Goal: Task Accomplishment & Management: Manage account settings

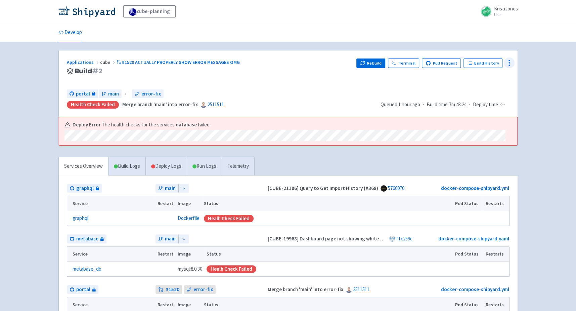
click at [508, 61] on icon at bounding box center [509, 63] width 8 height 8
click at [491, 110] on span "Env Vars" at bounding box center [482, 113] width 47 height 9
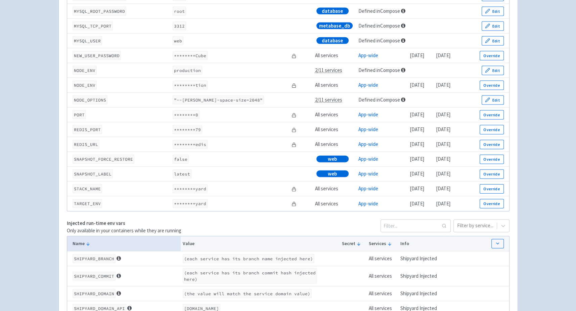
scroll to position [944, 0]
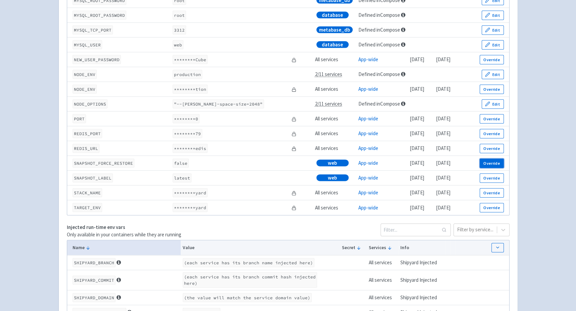
click at [496, 166] on button "Override" at bounding box center [491, 162] width 24 height 9
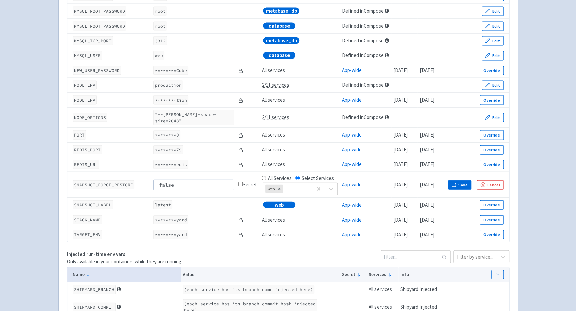
scroll to position [954, 0]
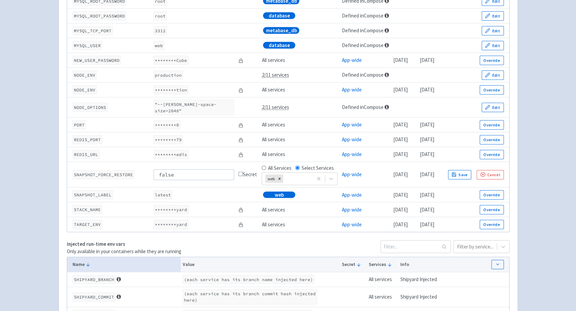
drag, startPoint x: 179, startPoint y: 171, endPoint x: 116, endPoint y: 171, distance: 63.5
click at [116, 171] on tr "SNAPSHOT_FORCE_RESTORE false Secret All Services Select Services web App-wide 1…" at bounding box center [288, 175] width 442 height 26
type input "truw"
click at [471, 170] on button "Save" at bounding box center [460, 174] width 24 height 9
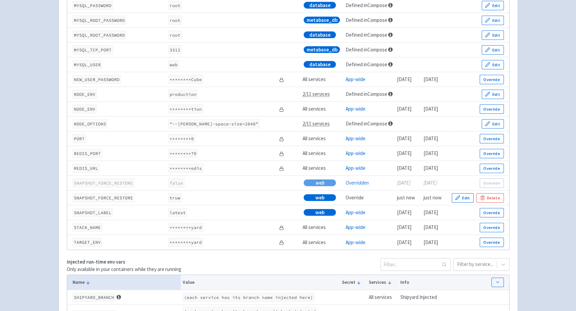
scroll to position [936, 0]
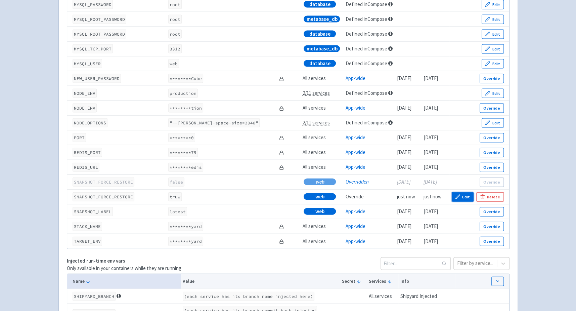
click at [469, 198] on button "Edit" at bounding box center [463, 196] width 22 height 9
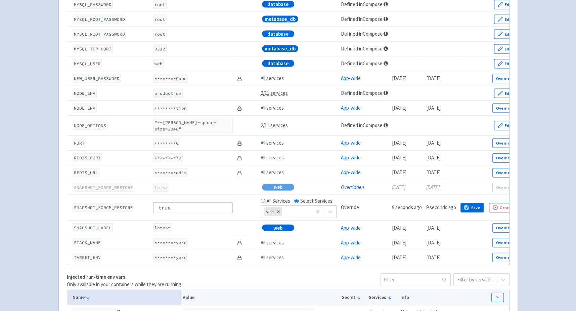
type input "true"
click at [465, 205] on icon "button" at bounding box center [466, 207] width 4 height 4
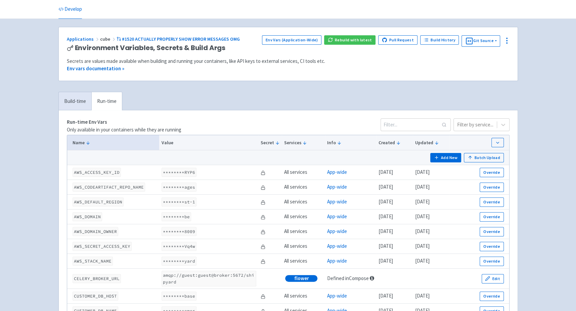
scroll to position [0, 0]
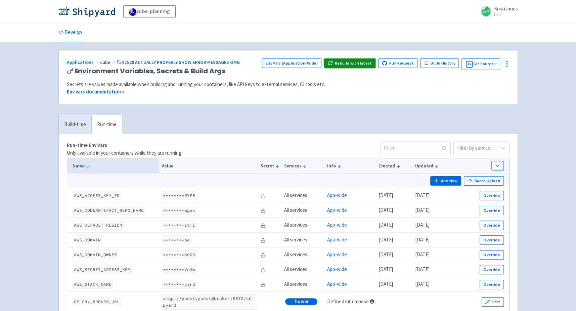
click at [363, 60] on button "Rebuild with latest" at bounding box center [349, 62] width 51 height 9
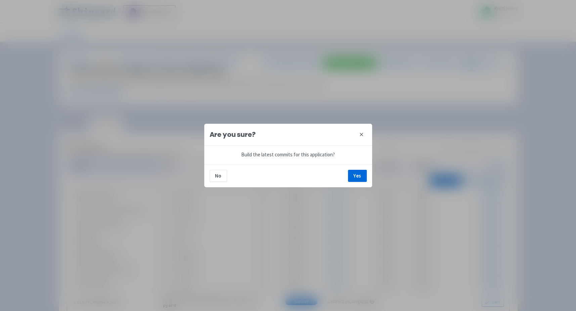
click at [356, 168] on div "No Yes" at bounding box center [288, 175] width 168 height 23
click at [357, 175] on button "Yes" at bounding box center [357, 176] width 19 height 12
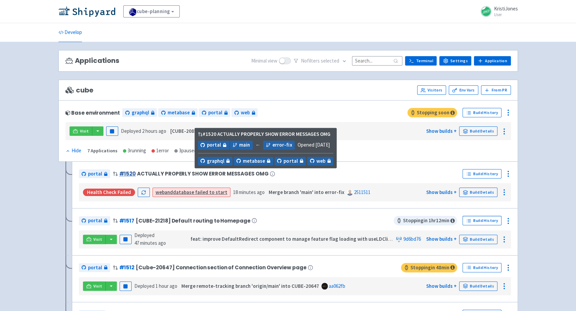
click at [121, 172] on link "# 1520" at bounding box center [127, 173] width 16 height 7
click at [129, 173] on link "# 1520" at bounding box center [127, 173] width 16 height 7
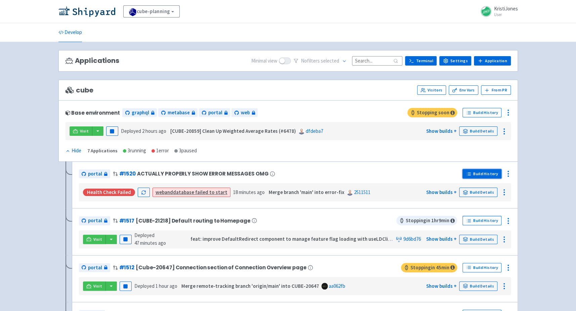
click at [485, 170] on link "Build History" at bounding box center [481, 173] width 39 height 9
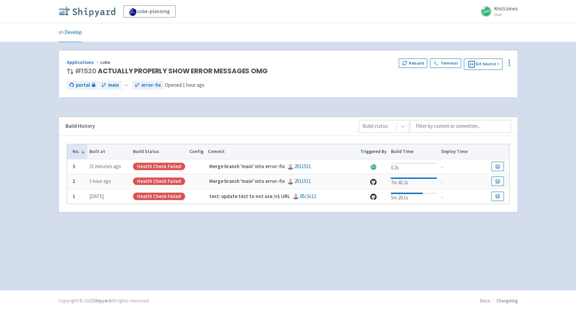
click at [81, 7] on img at bounding box center [86, 11] width 57 height 11
